Goal: Use online tool/utility: Utilize a website feature to perform a specific function

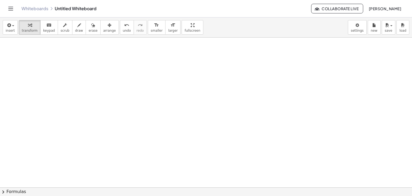
scroll to position [373, 0]
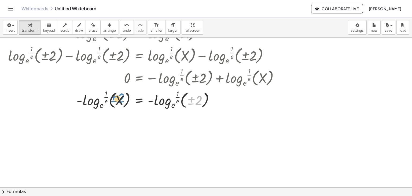
drag, startPoint x: 195, startPoint y: 103, endPoint x: 121, endPoint y: 99, distance: 73.6
click at [121, 99] on div at bounding box center [145, 99] width 280 height 22
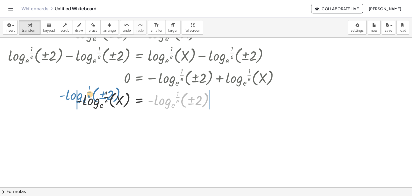
drag, startPoint x: 166, startPoint y: 101, endPoint x: 77, endPoint y: 96, distance: 89.2
click at [77, 96] on div at bounding box center [145, 99] width 280 height 22
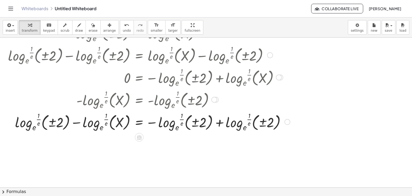
click at [105, 113] on div at bounding box center [148, 121] width 287 height 22
click at [100, 126] on div at bounding box center [148, 121] width 287 height 22
click at [82, 119] on div at bounding box center [148, 121] width 287 height 22
click at [79, 124] on div at bounding box center [148, 121] width 287 height 22
click at [77, 123] on div at bounding box center [148, 121] width 287 height 22
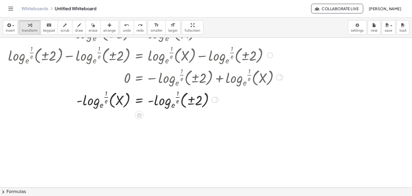
click at [167, 101] on div at bounding box center [145, 99] width 280 height 22
drag, startPoint x: 175, startPoint y: 100, endPoint x: 169, endPoint y: 105, distance: 7.8
click at [169, 105] on div at bounding box center [145, 99] width 280 height 22
drag, startPoint x: 176, startPoint y: 99, endPoint x: 134, endPoint y: 99, distance: 41.6
click at [134, 99] on div at bounding box center [145, 99] width 280 height 22
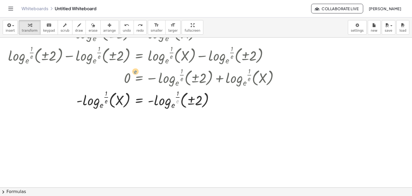
drag, startPoint x: 175, startPoint y: 101, endPoint x: 128, endPoint y: 66, distance: 58.3
drag, startPoint x: 177, startPoint y: 103, endPoint x: 151, endPoint y: 100, distance: 26.2
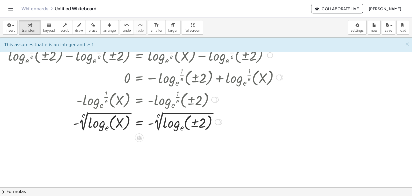
click at [150, 126] on div at bounding box center [145, 121] width 280 height 23
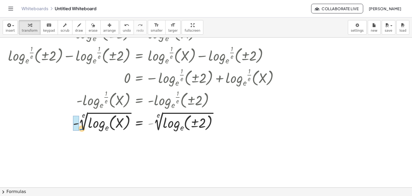
drag, startPoint x: 151, startPoint y: 124, endPoint x: 72, endPoint y: 129, distance: 79.0
click at [72, 129] on div at bounding box center [145, 121] width 280 height 23
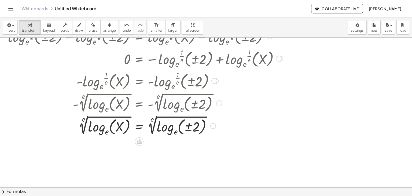
scroll to position [393, 0]
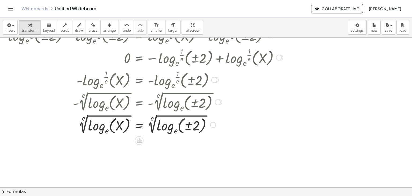
click at [174, 131] on div at bounding box center [145, 124] width 280 height 23
drag, startPoint x: 176, startPoint y: 129, endPoint x: 148, endPoint y: 121, distance: 29.5
click at [148, 121] on div at bounding box center [145, 124] width 280 height 23
drag, startPoint x: 153, startPoint y: 119, endPoint x: 180, endPoint y: 131, distance: 28.6
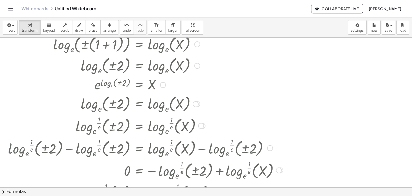
scroll to position [276, 0]
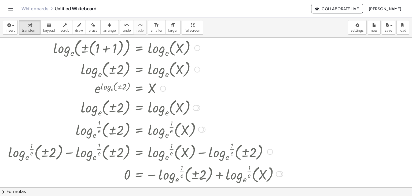
click at [152, 97] on div at bounding box center [145, 107] width 280 height 21
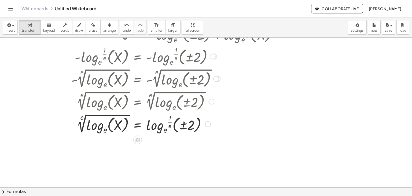
scroll to position [416, 6]
click at [8, 27] on icon "button" at bounding box center [8, 25] width 5 height 6
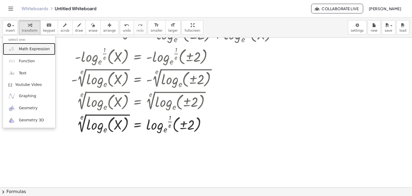
click at [35, 48] on span "Math Expression" at bounding box center [34, 48] width 31 height 5
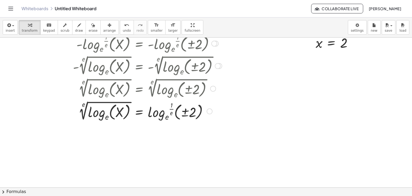
scroll to position [429, 1]
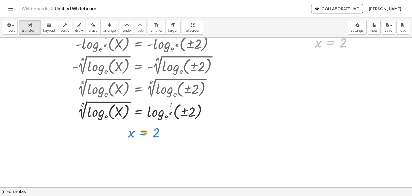
drag, startPoint x: 329, startPoint y: 43, endPoint x: 129, endPoint y: 130, distance: 217.6
click at [335, 46] on div at bounding box center [335, 43] width 46 height 18
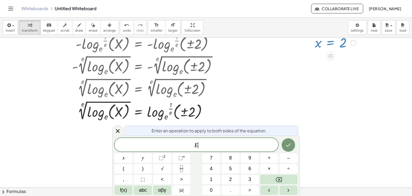
drag, startPoint x: 356, startPoint y: 44, endPoint x: 353, endPoint y: 45, distance: 3.3
click at [331, 43] on div "x = 2" at bounding box center [331, 43] width 0 height 0
drag, startPoint x: 353, startPoint y: 45, endPoint x: 206, endPoint y: 114, distance: 162.6
click at [120, 132] on icon at bounding box center [118, 131] width 6 height 6
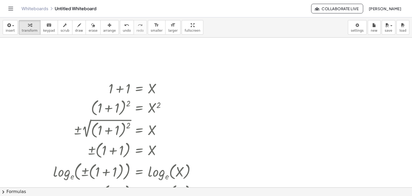
scroll to position [154, 0]
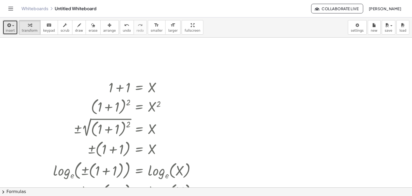
click at [11, 27] on span "button" at bounding box center [11, 26] width 1 height 4
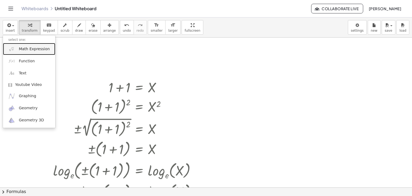
click at [31, 51] on span "Math Expression" at bounding box center [34, 48] width 31 height 5
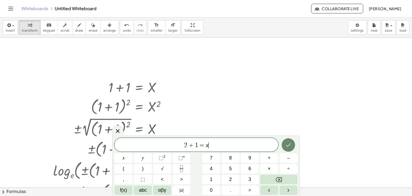
click at [286, 143] on icon "Done" at bounding box center [288, 145] width 6 height 6
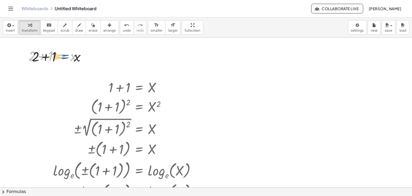
drag, startPoint x: 70, startPoint y: 58, endPoint x: 75, endPoint y: 59, distance: 5.2
click at [75, 59] on div at bounding box center [58, 55] width 64 height 18
drag, startPoint x: 75, startPoint y: 59, endPoint x: 38, endPoint y: 67, distance: 37.9
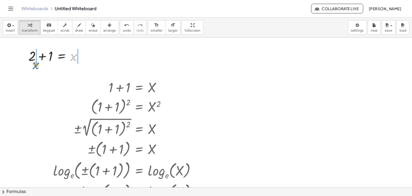
click at [38, 67] on div "+ 1 + 1 = X ( + 1 + 1 ) 2 = X 2 ± 2 √ ( ( + 1 + 1 ) 2 ) = X ± ( + 1 + 1 ) = X l…" at bounding box center [207, 183] width 414 height 599
click at [23, 61] on div at bounding box center [57, 55] width 102 height 18
click at [83, 61] on div at bounding box center [57, 55] width 102 height 18
drag, startPoint x: 12, startPoint y: 58, endPoint x: 80, endPoint y: 61, distance: 67.7
click at [80, 61] on div at bounding box center [47, 55] width 83 height 18
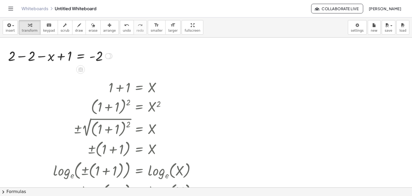
click at [16, 58] on div at bounding box center [59, 55] width 109 height 18
drag, startPoint x: 64, startPoint y: 56, endPoint x: 122, endPoint y: 60, distance: 58.3
drag, startPoint x: 61, startPoint y: 55, endPoint x: 102, endPoint y: 56, distance: 40.8
click at [102, 56] on div at bounding box center [73, 56] width 80 height 18
click at [37, 52] on div at bounding box center [75, 56] width 119 height 18
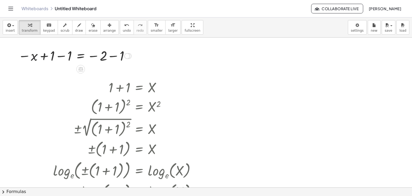
click at [50, 59] on div at bounding box center [75, 56] width 119 height 18
click at [61, 56] on div at bounding box center [75, 56] width 119 height 18
click at [60, 57] on div at bounding box center [96, 56] width 80 height 18
click at [110, 56] on div at bounding box center [96, 56] width 80 height 18
drag, startPoint x: 63, startPoint y: 57, endPoint x: 96, endPoint y: 58, distance: 33.6
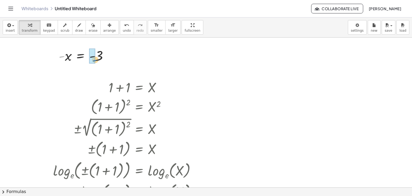
click at [96, 58] on div at bounding box center [85, 56] width 59 height 18
click at [122, 58] on div at bounding box center [207, 183] width 414 height 599
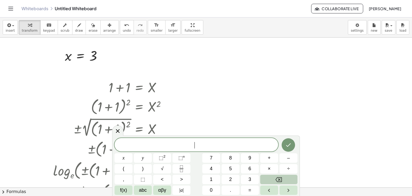
click at [280, 176] on icon "Backspace" at bounding box center [279, 179] width 6 height 6
click at [105, 91] on div at bounding box center [145, 87] width 280 height 18
drag, startPoint x: 90, startPoint y: 56, endPoint x: 52, endPoint y: 55, distance: 37.8
click at [47, 58] on div "+ 1 + 1 = X ( + 1 + 1 ) 2 = X 2 ± 2 √ ( ( + 1 + 1 ) 2 ) = X ± ( + 1 + 1 ) = X l…" at bounding box center [207, 183] width 414 height 599
click at [109, 53] on div at bounding box center [78, 55] width 97 height 18
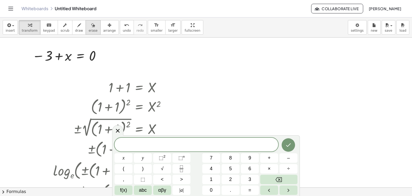
click at [89, 30] on span "erase" at bounding box center [93, 31] width 9 height 4
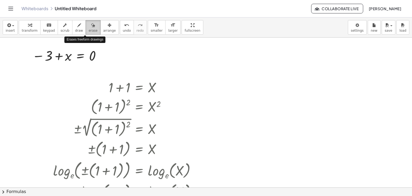
click at [89, 30] on span "erase" at bounding box center [93, 31] width 9 height 4
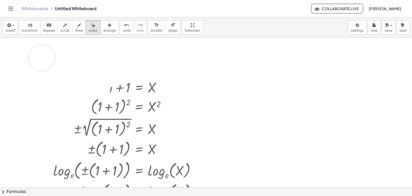
drag, startPoint x: 109, startPoint y: 65, endPoint x: 45, endPoint y: 58, distance: 64.5
click at [45, 58] on div at bounding box center [207, 183] width 414 height 599
click at [105, 65] on div at bounding box center [207, 183] width 414 height 599
click at [28, 28] on icon "button" at bounding box center [30, 25] width 4 height 6
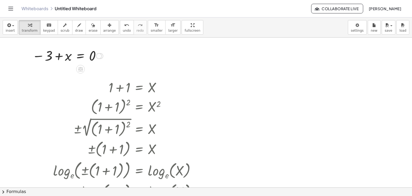
click at [98, 57] on div at bounding box center [99, 56] width 6 height 6
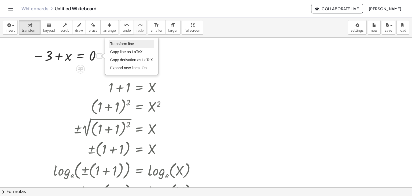
click at [122, 43] on span "Transform line" at bounding box center [122, 44] width 24 height 4
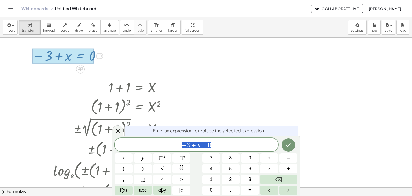
drag, startPoint x: 214, startPoint y: 144, endPoint x: 172, endPoint y: 149, distance: 42.7
click at [172, 149] on div "****** − 3 + x = 0" at bounding box center [197, 144] width 164 height 13
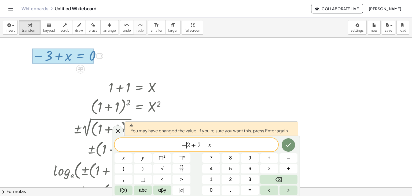
click at [186, 146] on span "+" at bounding box center [184, 145] width 5 height 6
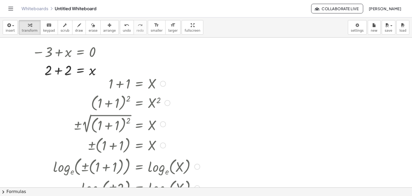
scroll to position [156, 0]
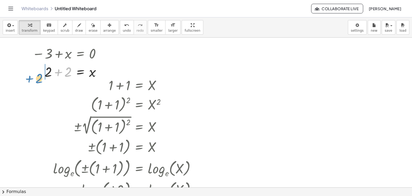
drag, startPoint x: 68, startPoint y: 75, endPoint x: 39, endPoint y: 81, distance: 29.7
drag, startPoint x: 71, startPoint y: 75, endPoint x: 44, endPoint y: 75, distance: 26.3
drag, startPoint x: 57, startPoint y: 73, endPoint x: 53, endPoint y: 75, distance: 4.6
click at [53, 75] on div at bounding box center [69, 71] width 79 height 18
click at [83, 74] on div at bounding box center [69, 71] width 79 height 18
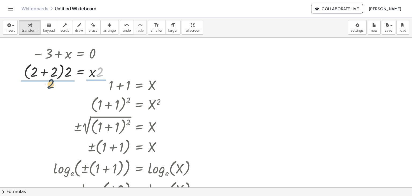
drag, startPoint x: 102, startPoint y: 72, endPoint x: 52, endPoint y: 84, distance: 51.8
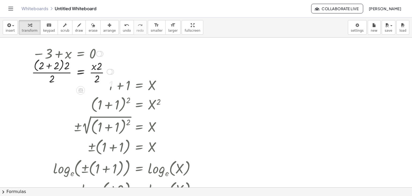
click at [99, 80] on div at bounding box center [72, 71] width 87 height 28
drag, startPoint x: 100, startPoint y: 69, endPoint x: 99, endPoint y: 89, distance: 20.1
click at [99, 89] on div "+ 1 + 1 = X ( + 1 + 1 ) 2 = X 2 ± 2 √ ( ( + 1 + 1 ) 2 ) = X ± ( + 1 + 1 ) = X l…" at bounding box center [207, 180] width 414 height 599
drag, startPoint x: 98, startPoint y: 63, endPoint x: 96, endPoint y: 80, distance: 17.3
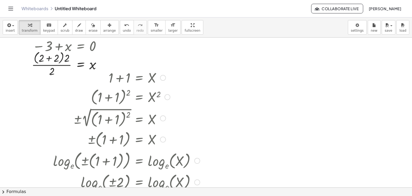
scroll to position [150, 1]
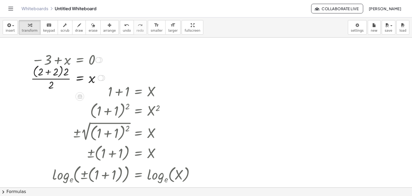
click at [80, 75] on div at bounding box center [67, 77] width 79 height 28
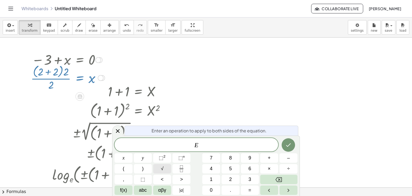
click at [162, 170] on span "√" at bounding box center [162, 168] width 3 height 7
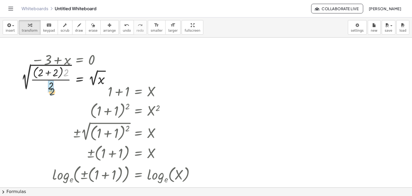
drag, startPoint x: 67, startPoint y: 71, endPoint x: 53, endPoint y: 91, distance: 23.9
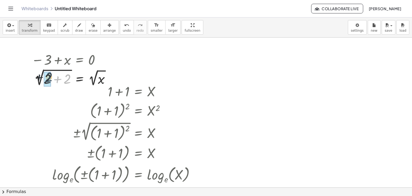
drag, startPoint x: 68, startPoint y: 80, endPoint x: 49, endPoint y: 79, distance: 19.4
drag, startPoint x: 92, startPoint y: 81, endPoint x: 53, endPoint y: 78, distance: 39.3
click at [53, 78] on div at bounding box center [73, 78] width 88 height 20
click at [53, 80] on div at bounding box center [77, 78] width 134 height 20
drag, startPoint x: 93, startPoint y: 83, endPoint x: 89, endPoint y: 80, distance: 5.3
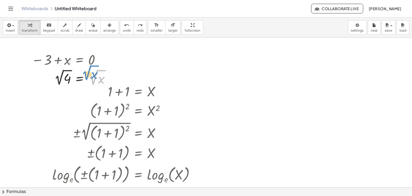
click at [89, 80] on div at bounding box center [73, 78] width 88 height 20
drag, startPoint x: 65, startPoint y: 81, endPoint x: 103, endPoint y: 84, distance: 37.9
click at [103, 84] on div at bounding box center [73, 78] width 88 height 20
drag, startPoint x: 90, startPoint y: 76, endPoint x: 57, endPoint y: 81, distance: 33.6
click at [57, 81] on div at bounding box center [73, 78] width 88 height 20
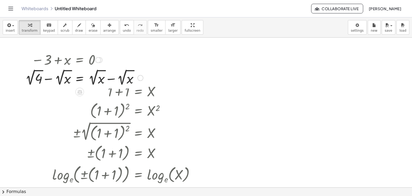
click at [57, 81] on div at bounding box center [84, 78] width 123 height 20
click at [67, 81] on div at bounding box center [73, 78] width 88 height 20
click at [96, 79] on div at bounding box center [73, 78] width 88 height 20
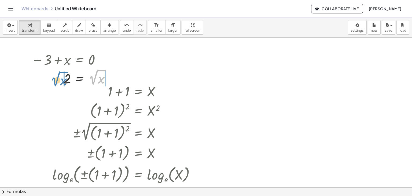
drag, startPoint x: 91, startPoint y: 79, endPoint x: 53, endPoint y: 80, distance: 37.9
click at [53, 80] on div at bounding box center [73, 78] width 88 height 20
click at [80, 79] on div at bounding box center [73, 78] width 88 height 20
click at [120, 73] on div at bounding box center [82, 77] width 106 height 21
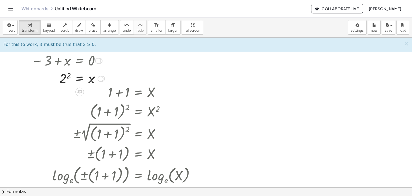
scroll to position [148, 1]
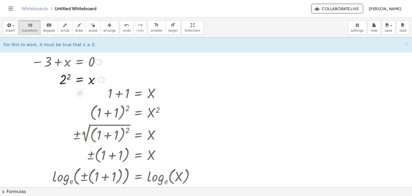
click at [60, 80] on div at bounding box center [68, 80] width 79 height 18
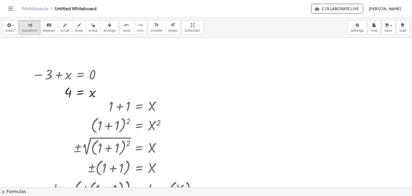
scroll to position [141, 0]
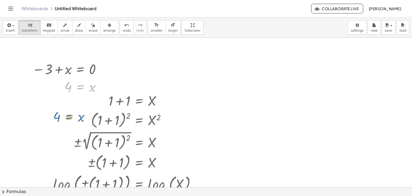
drag, startPoint x: 79, startPoint y: 91, endPoint x: 67, endPoint y: 124, distance: 34.4
click at [67, 124] on div "+ 1 + 1 = X ( + 1 + 1 ) 2 = X 2 ± 2 √ ( ( + 1 + 1 ) 2 ) = X ± ( + 1 + 1 ) = X l…" at bounding box center [207, 196] width 414 height 599
click at [131, 59] on div at bounding box center [207, 196] width 414 height 599
